Goal: Participate in discussion: Engage in conversation with other users on a specific topic

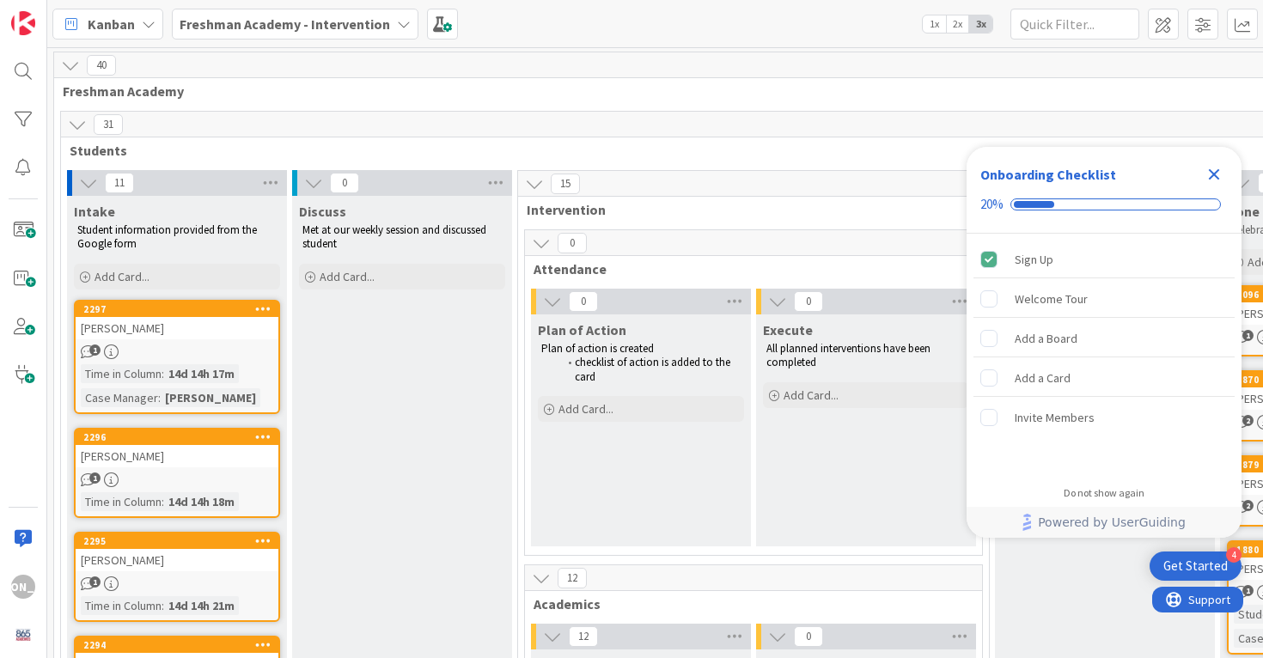
click at [152, 358] on div "1" at bounding box center [177, 352] width 203 height 15
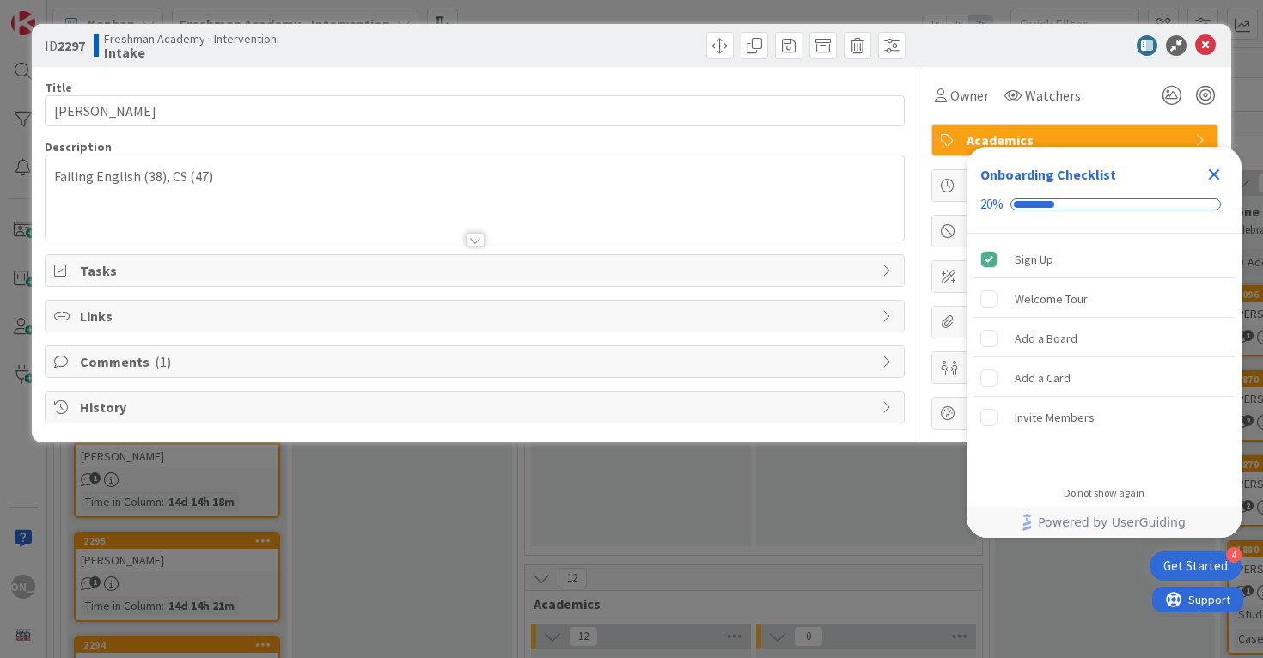
click at [336, 360] on span "Comments ( 1 )" at bounding box center [477, 362] width 794 height 21
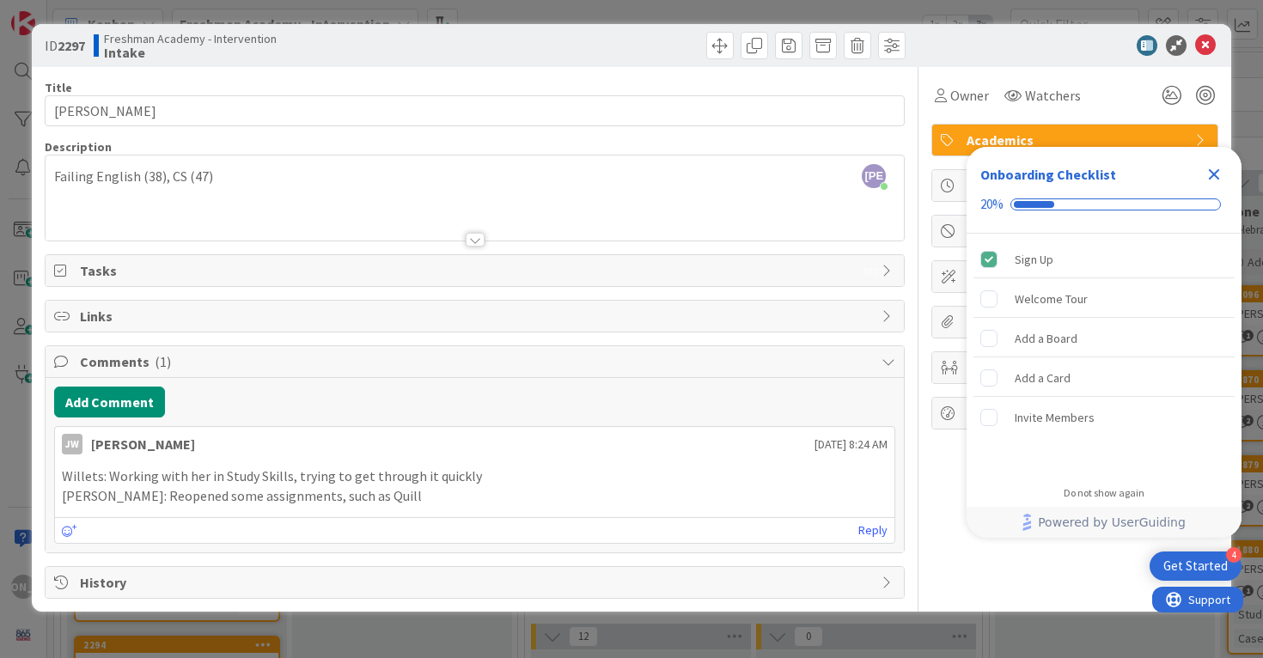
click at [1231, 178] on div "Onboarding Checklist 20%" at bounding box center [1104, 190] width 275 height 87
click at [1208, 177] on icon "Close Checklist" at bounding box center [1214, 174] width 21 height 21
